Goal: Task Accomplishment & Management: Use online tool/utility

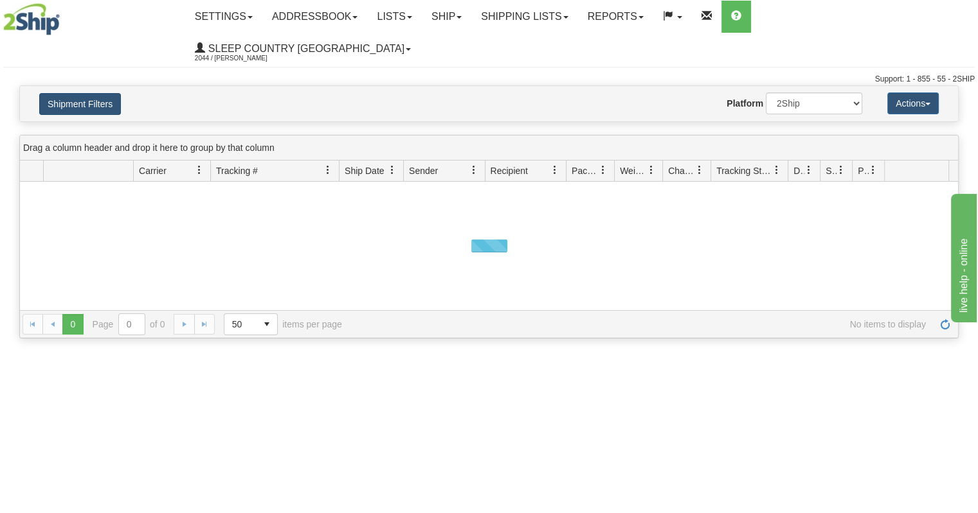
click at [87, 93] on button "Shipment Filters" at bounding box center [80, 104] width 82 height 22
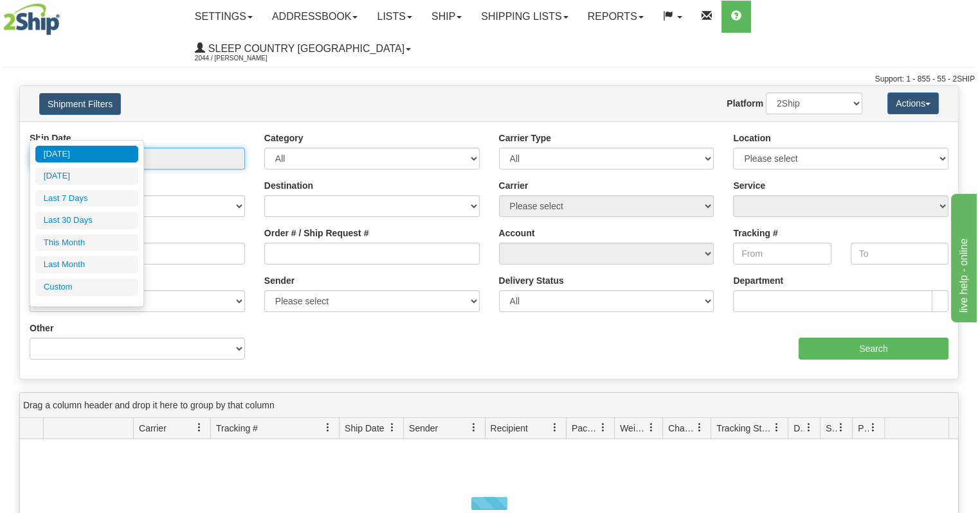
click at [105, 148] on input "From 09/22/2025 To 09/23/2025" at bounding box center [137, 159] width 215 height 22
click at [107, 218] on li "Last 30 Days" at bounding box center [86, 220] width 103 height 17
type input "From 08/25/2025 To 09/23/2025"
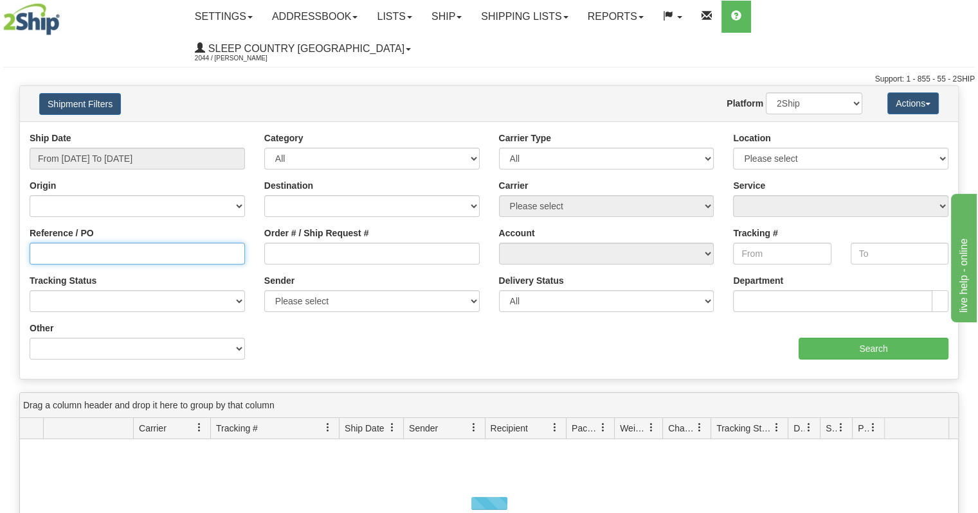
click at [138, 243] on input "Reference / PO" at bounding box center [137, 254] width 215 height 22
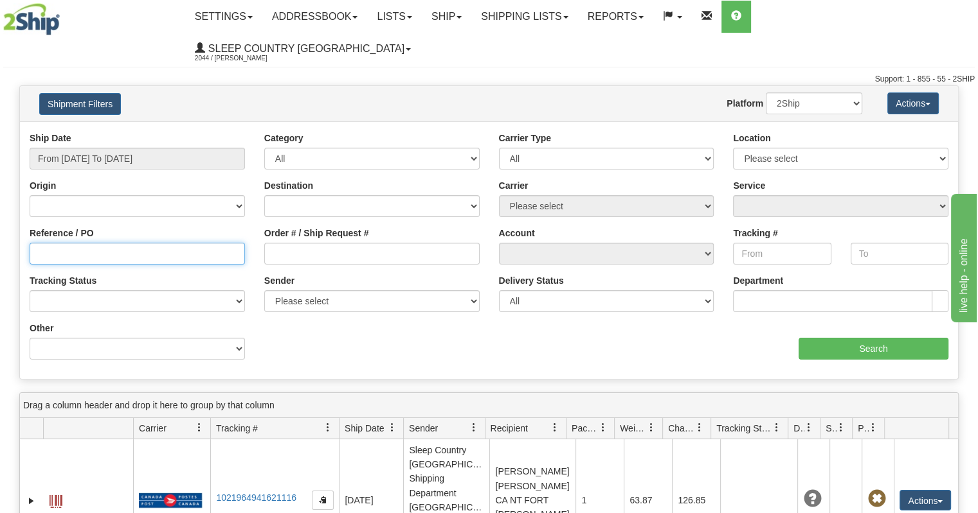
paste input "9000I097039"
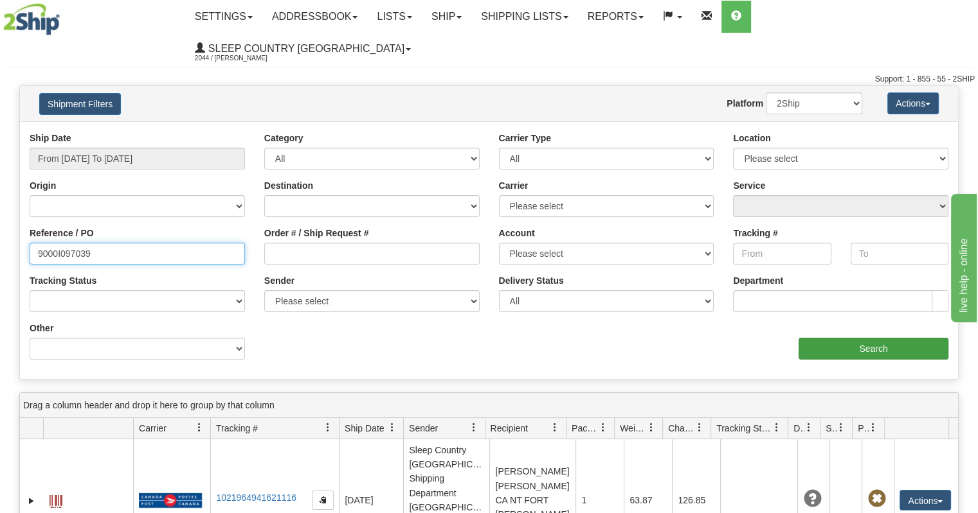
type input "9000I097039"
click at [852, 338] on input "Search" at bounding box center [873, 349] width 150 height 22
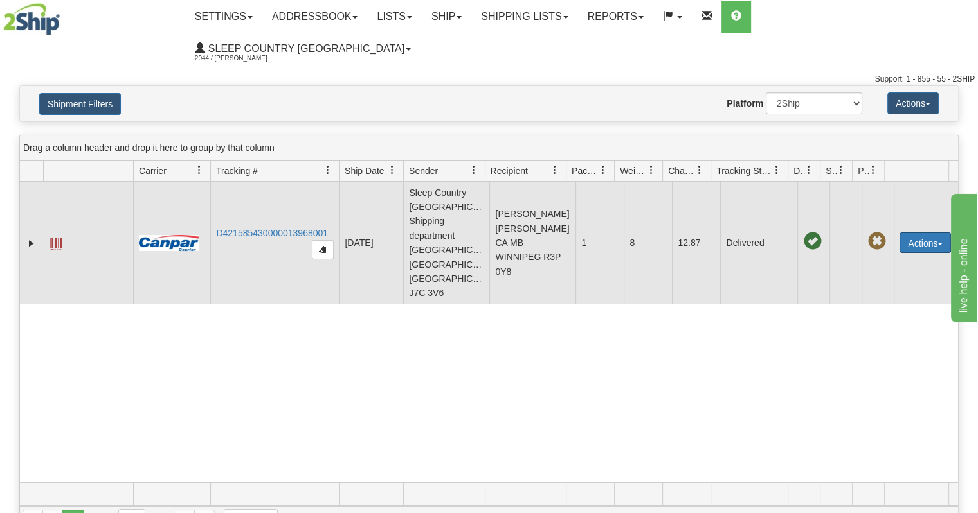
click at [900, 233] on button "Actions" at bounding box center [924, 243] width 51 height 21
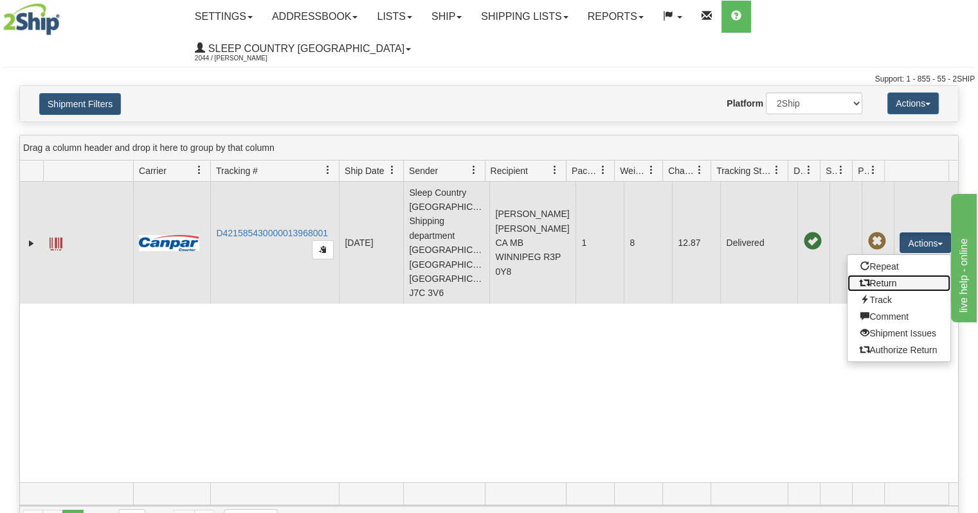
click at [884, 275] on link "Return" at bounding box center [898, 283] width 103 height 17
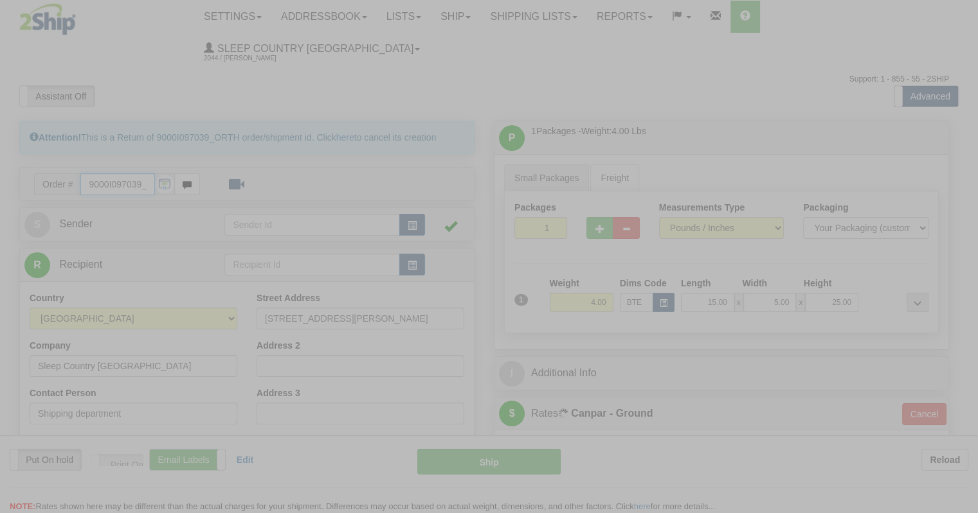
type input "1"
type input "10:32"
type input "16:00"
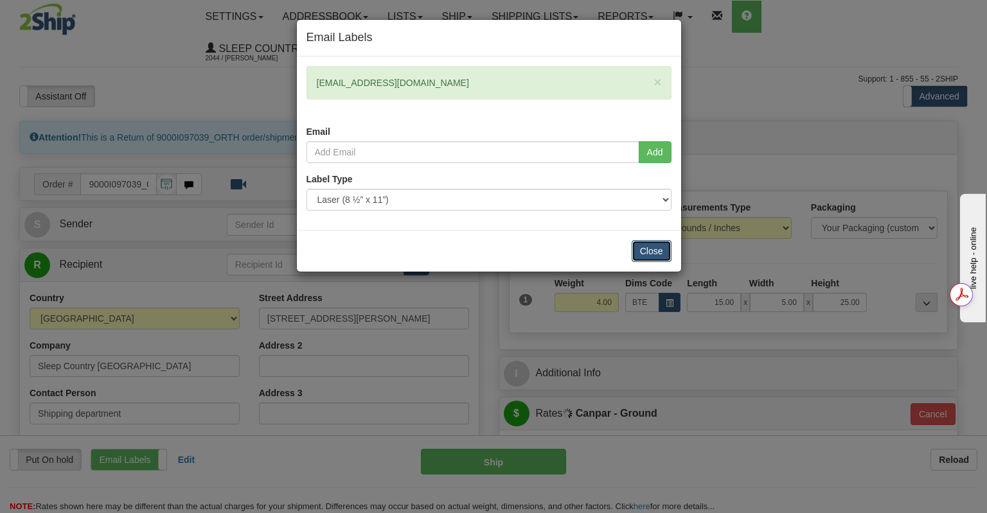
click at [645, 249] on button "Close" at bounding box center [652, 251] width 40 height 22
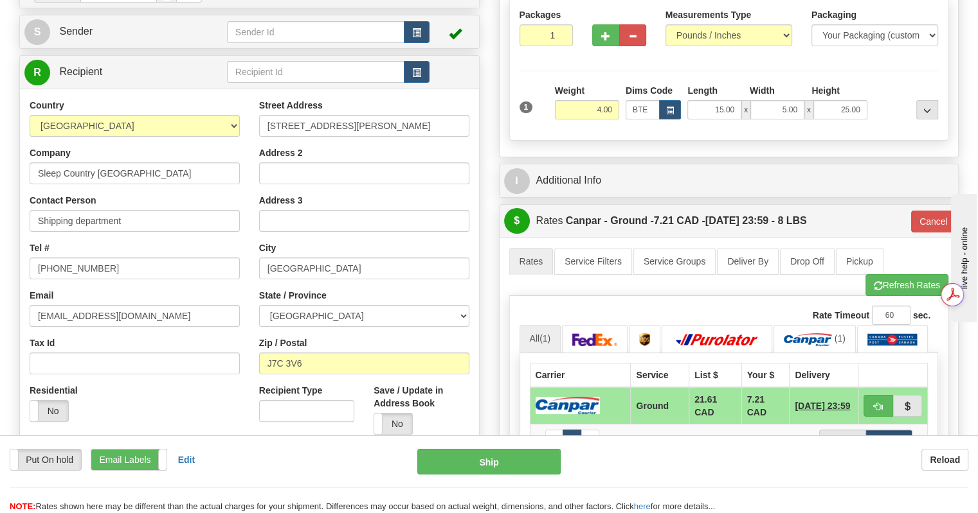
click at [145, 250] on div "Country AFGHANISTAN ALAND ISLANDS ALBANIA ALGERIA AMERICAN SAMOA ANDORRA ANGOLA…" at bounding box center [134, 265] width 229 height 333
click at [332, 115] on input "106-1509 Boulevard Michèle-Bohec" at bounding box center [364, 126] width 210 height 22
drag, startPoint x: 440, startPoint y: 96, endPoint x: 78, endPoint y: 96, distance: 361.2
click at [78, 99] on div "Country AFGHANISTAN ALAND ISLANDS ALBANIA ALGERIA AMERICAN SAMOA ANDORRA ANGOLA…" at bounding box center [249, 272] width 459 height 346
paste input "520 COLLEGE ST EAST"
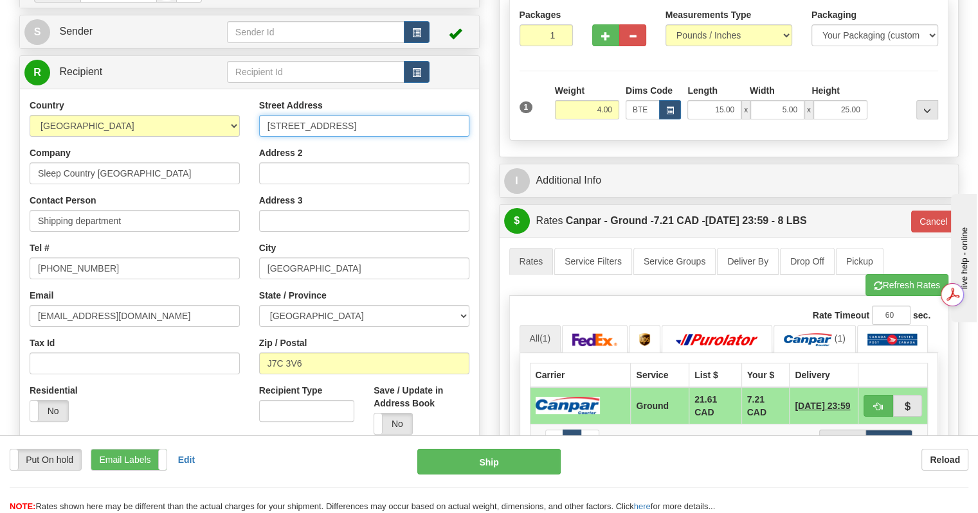
type input "520 COLLEGE ST EAST"
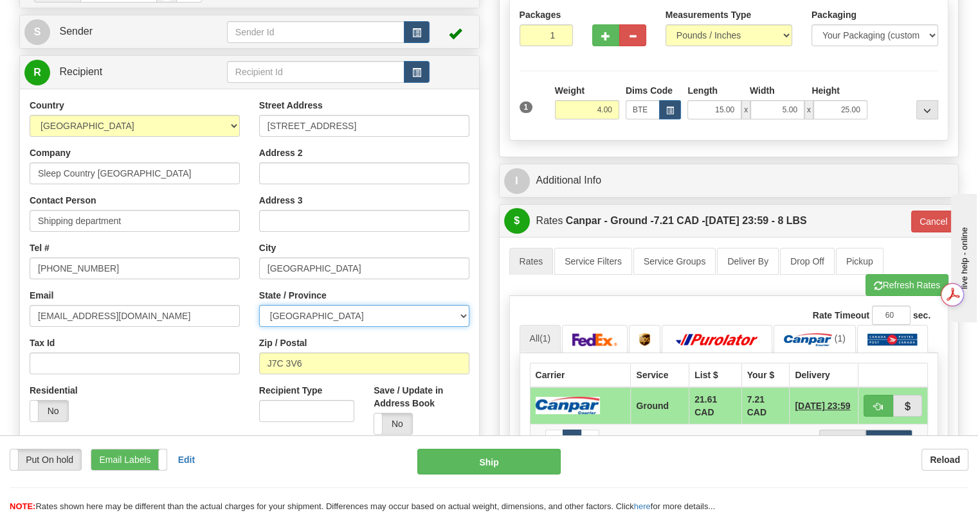
select select "ON"
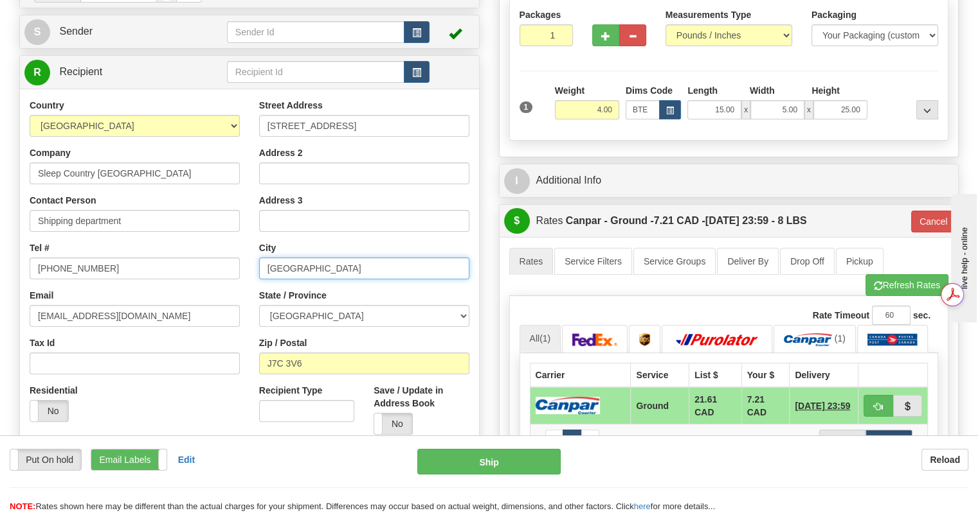
drag, startPoint x: 324, startPoint y: 233, endPoint x: 159, endPoint y: 234, distance: 164.5
click at [159, 234] on div "Country AFGHANISTAN ALAND ISLANDS ALBANIA ALGERIA AMERICAN SAMOA ANDORRA ANGOLA…" at bounding box center [249, 272] width 459 height 346
type input "BELLEVILLE"
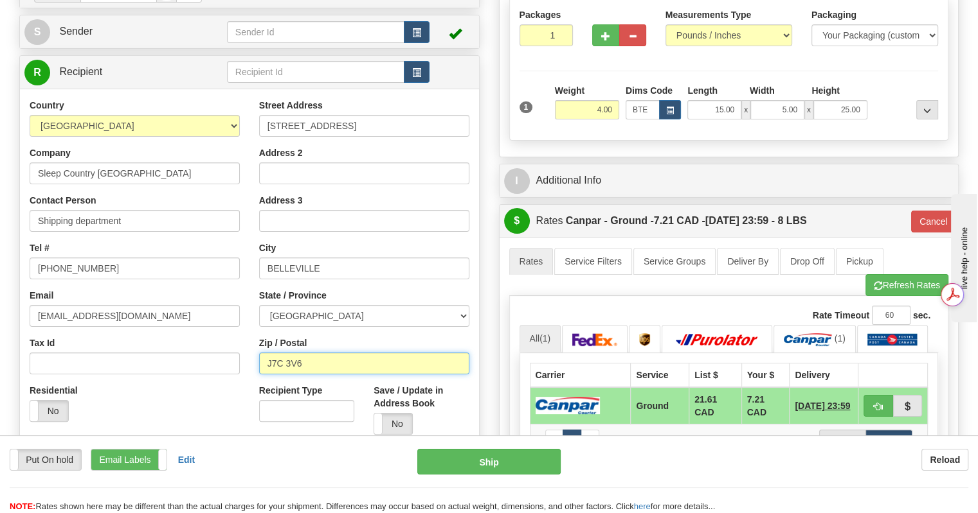
drag, startPoint x: 368, startPoint y: 334, endPoint x: 17, endPoint y: 276, distance: 356.2
click at [17, 276] on div "Attention! This is a Return of 9000I097039_ORTH order/shipment id. Click here t…" at bounding box center [249, 235] width 479 height 614
type input "K8N 4Z6"
type input "1"
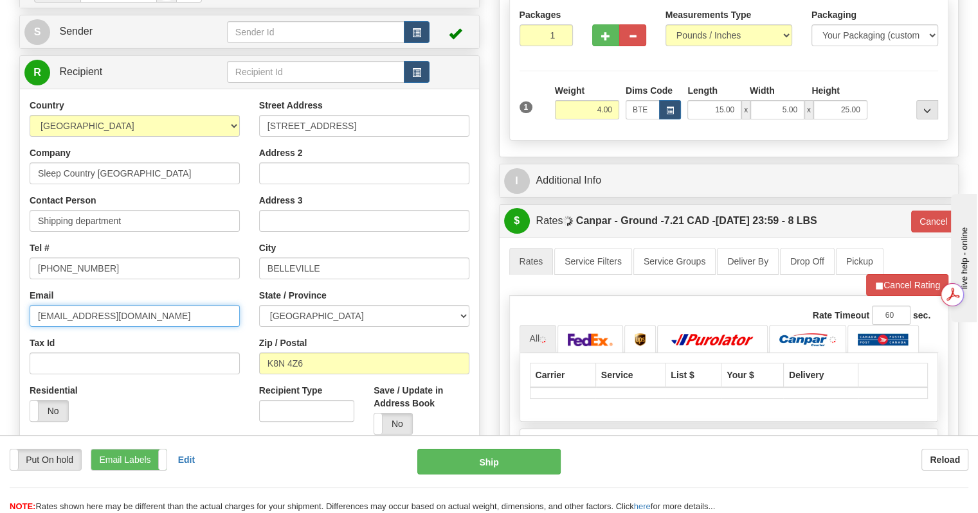
click at [146, 305] on input "shipping@orthex.ca" at bounding box center [135, 316] width 210 height 22
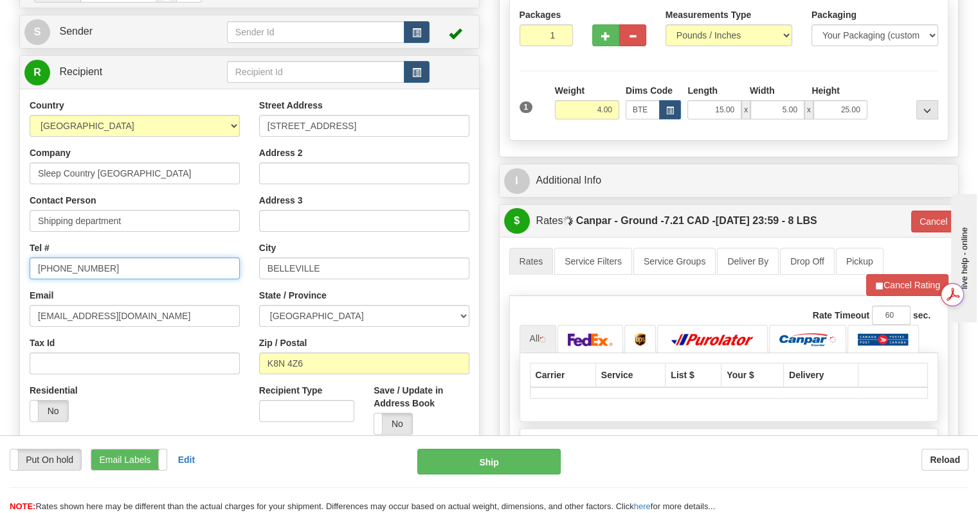
drag, startPoint x: 119, startPoint y: 238, endPoint x: 0, endPoint y: 236, distance: 118.9
click at [0, 236] on div "Toggle navigation Settings Shipping Preferences Fields Preferences New" at bounding box center [489, 293] width 978 height 972
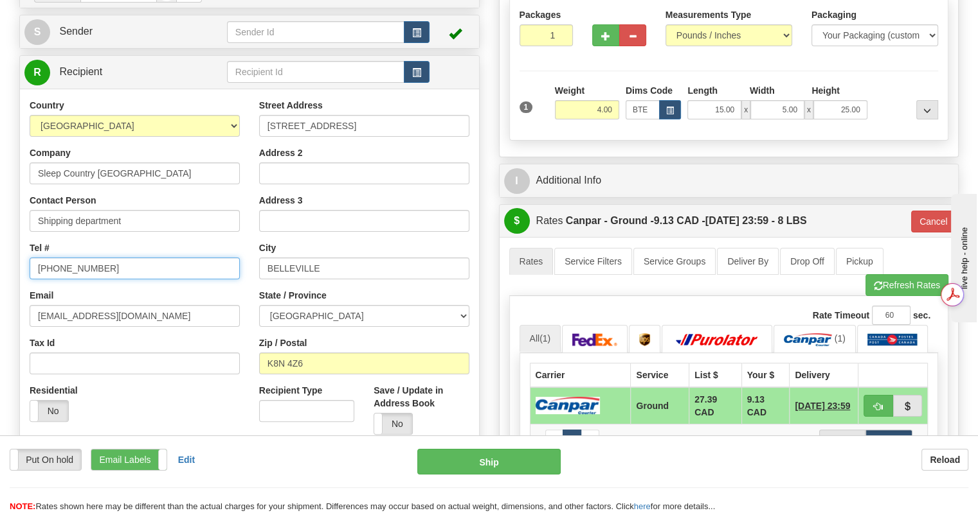
type input "1-888-753-3788"
click at [34, 163] on input "Sleep Country [GEOGRAPHIC_DATA]" at bounding box center [135, 174] width 210 height 22
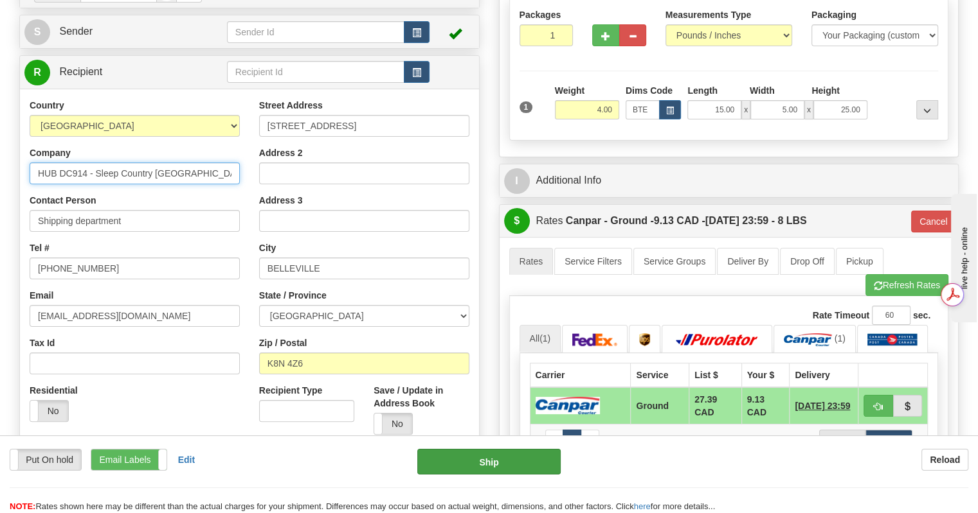
type input "HUB DC914 - Sleep Country Canada"
click at [509, 464] on button "Ship" at bounding box center [489, 462] width 144 height 26
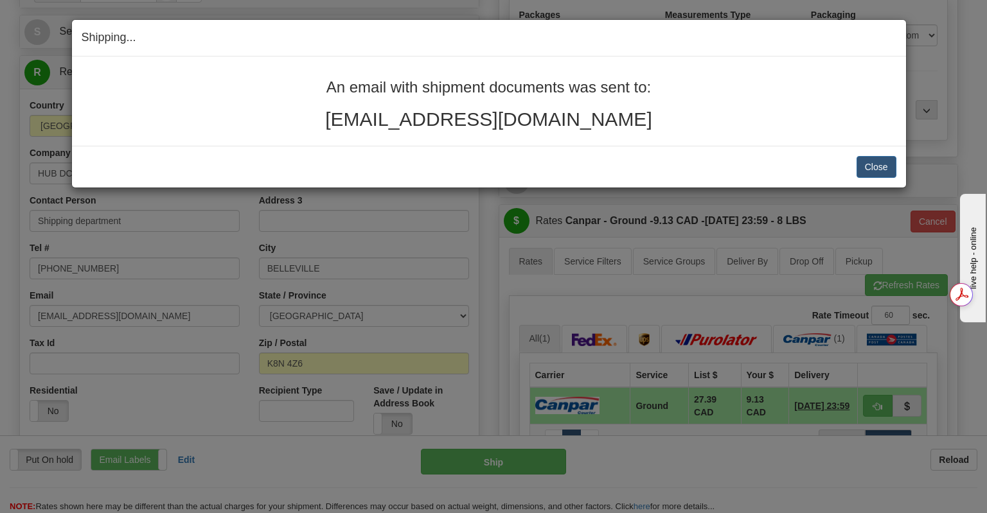
drag, startPoint x: 652, startPoint y: 123, endPoint x: 325, endPoint y: 84, distance: 330.0
click at [325, 84] on div "An email with shipment documents was sent to: frankorvisgailjones@outlook.com" at bounding box center [489, 104] width 815 height 51
copy div "An email with shipment documents was sent to: frankorvisgailjones@outlook.com"
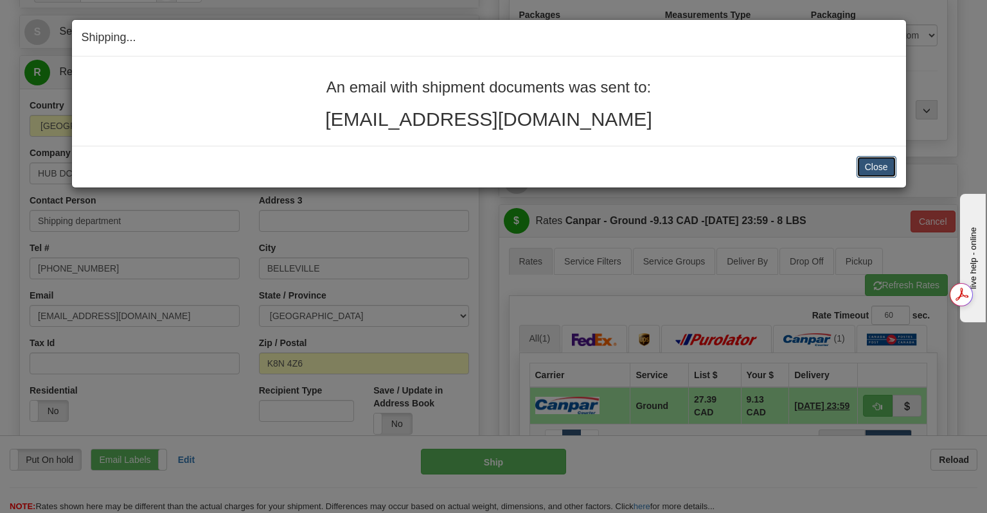
click at [866, 170] on button "Close" at bounding box center [877, 167] width 40 height 22
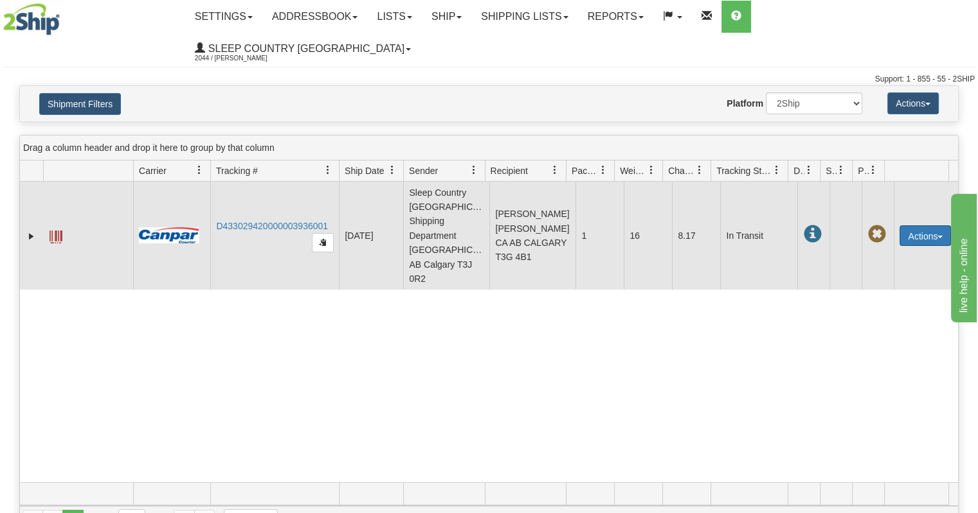
click at [907, 226] on button "Actions" at bounding box center [924, 236] width 51 height 21
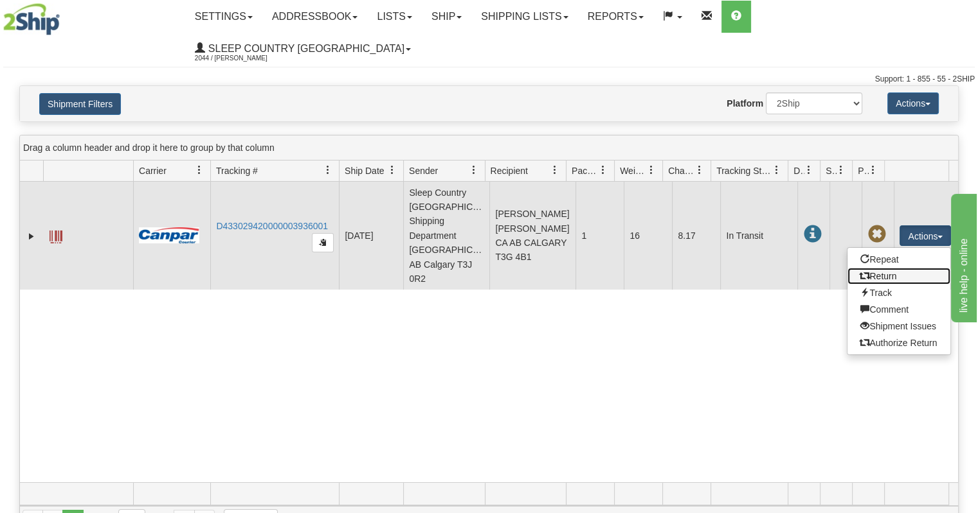
click at [884, 268] on link "Return" at bounding box center [898, 276] width 103 height 17
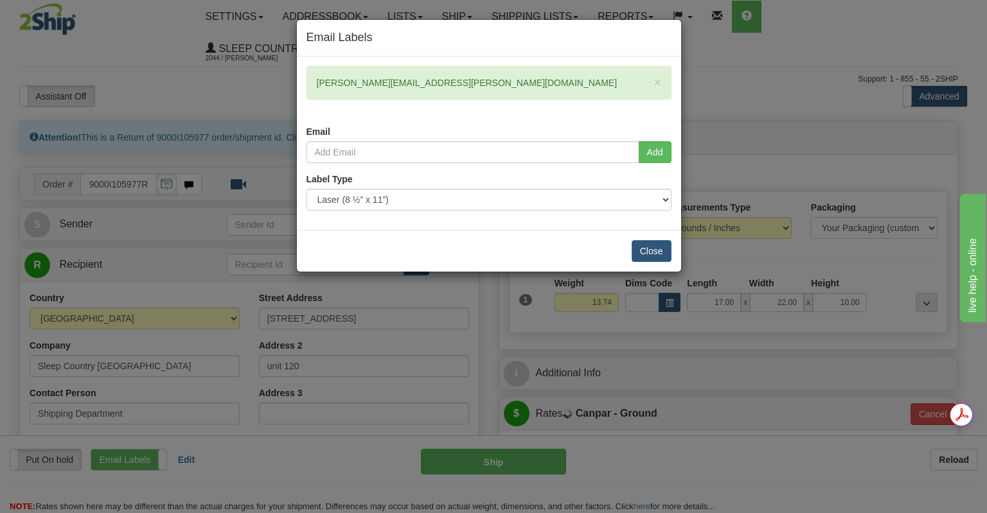
click at [650, 263] on div "Close" at bounding box center [489, 251] width 384 height 42
click at [650, 257] on button "Close" at bounding box center [652, 251] width 40 height 22
